Goal: Task Accomplishment & Management: Manage account settings

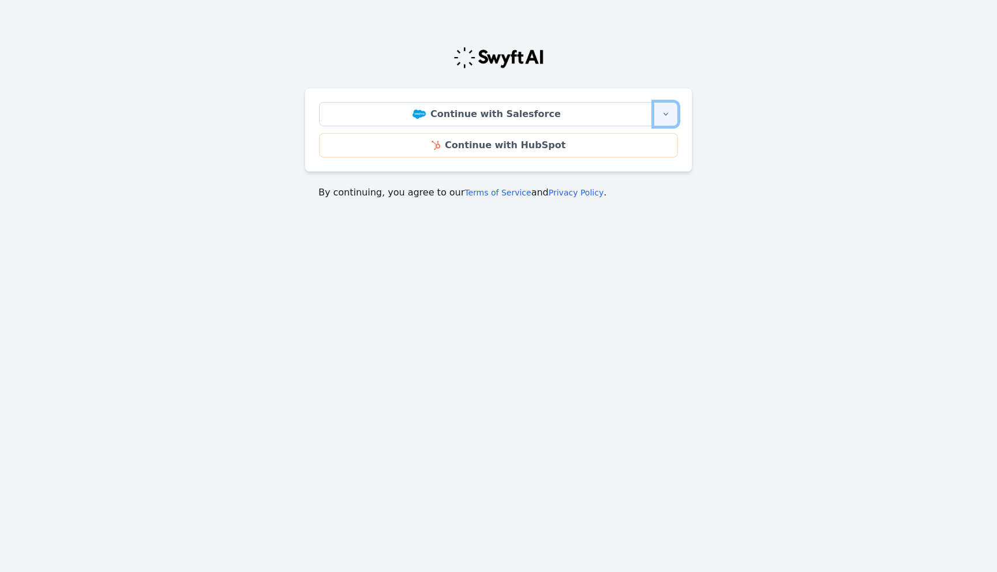
click at [671, 114] on button "More sign-in options" at bounding box center [665, 114] width 24 height 24
click at [670, 113] on icon "button" at bounding box center [665, 114] width 9 height 9
click at [670, 116] on icon "button" at bounding box center [665, 114] width 9 height 9
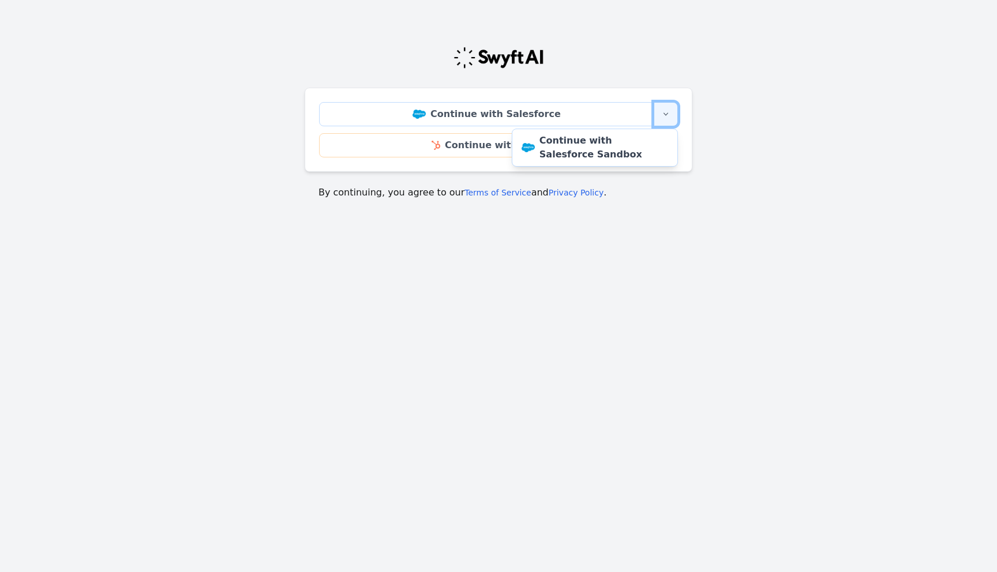
click at [670, 115] on icon "button" at bounding box center [665, 114] width 9 height 9
click at [810, 188] on main "Continue with Salesforce More sign-in options Continue with Salesforce Sandbox …" at bounding box center [498, 118] width 997 height 190
click at [662, 113] on icon "button" at bounding box center [665, 114] width 9 height 9
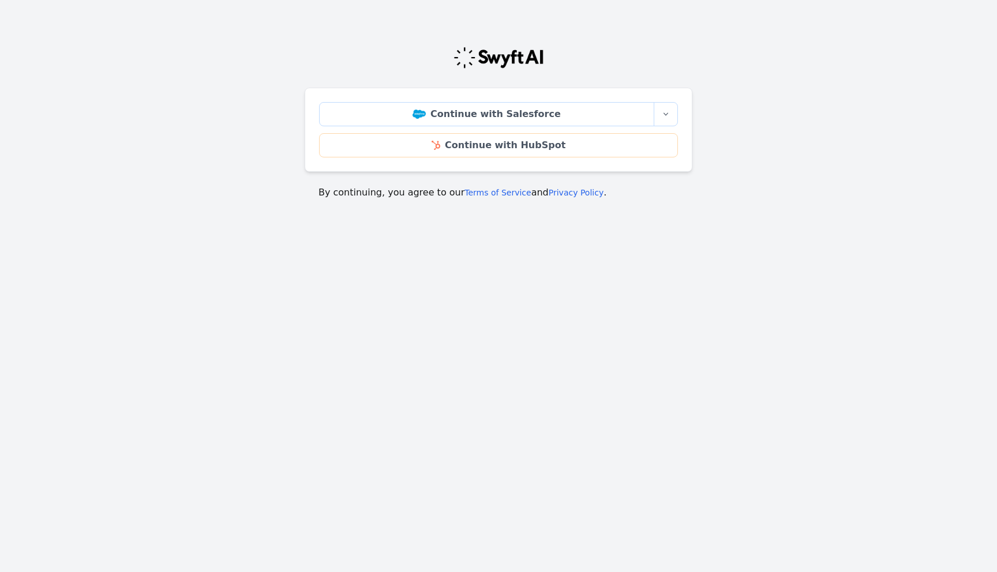
click at [778, 113] on main "Continue with Salesforce More sign-in options Continue with Salesforce Sandbox …" at bounding box center [498, 118] width 997 height 190
